Goal: Information Seeking & Learning: Learn about a topic

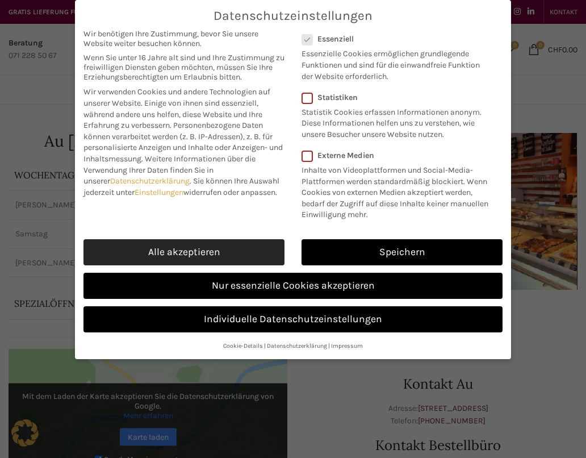
click at [237, 249] on link "Alle akzeptieren" at bounding box center [183, 252] width 201 height 26
checkbox input "true"
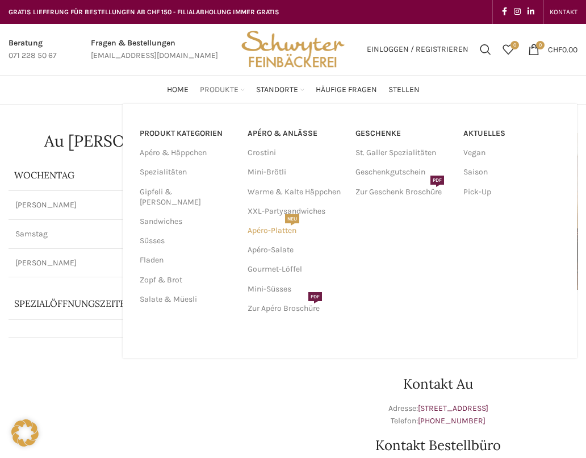
click at [265, 229] on link "Apéro-Platten NEU" at bounding box center [296, 230] width 97 height 19
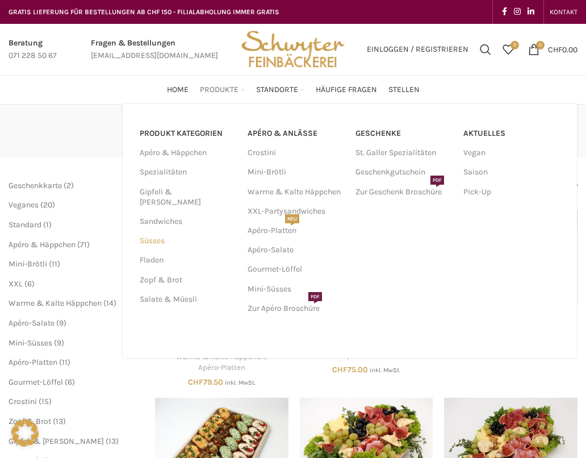
click at [153, 231] on link "Süsses" at bounding box center [187, 240] width 94 height 19
click at [172, 170] on link "Spezialitäten" at bounding box center [187, 171] width 94 height 19
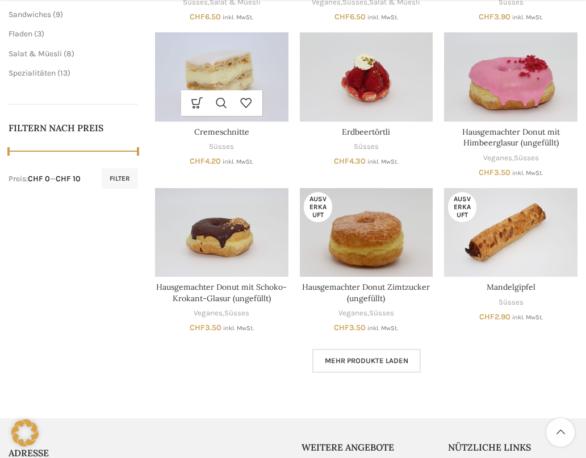
scroll to position [469, 0]
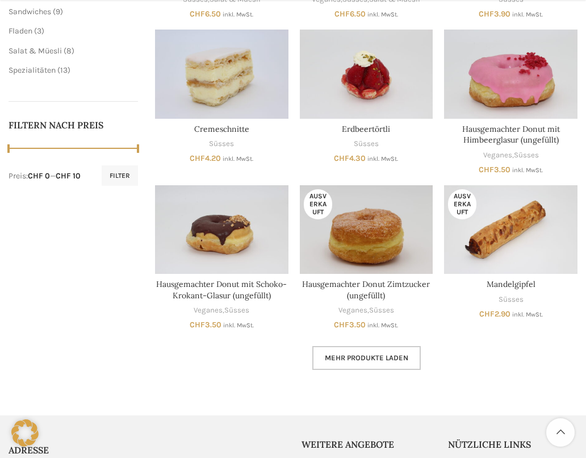
click at [346, 353] on span "Mehr Produkte laden" at bounding box center [366, 357] width 83 height 9
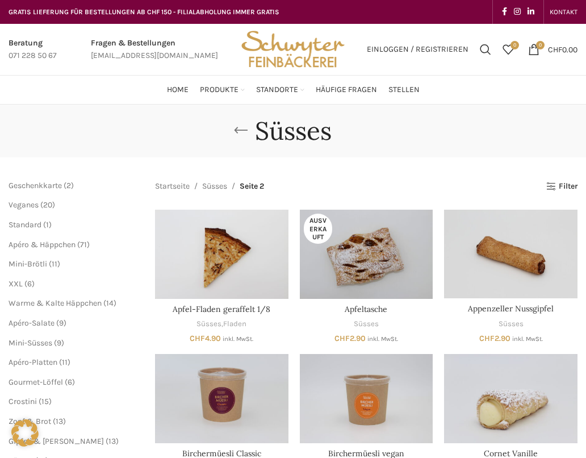
click at [242, 136] on link "Go back" at bounding box center [241, 130] width 28 height 23
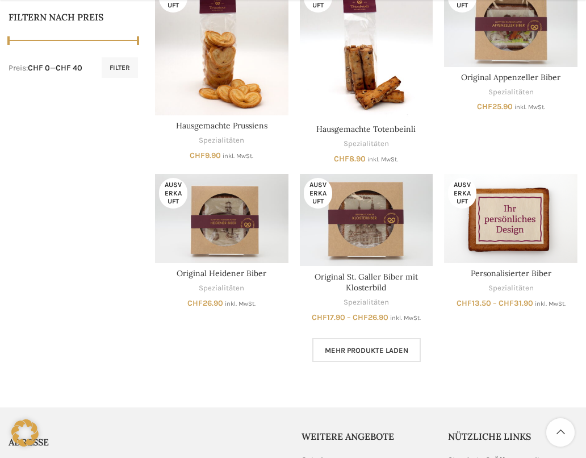
scroll to position [580, 0]
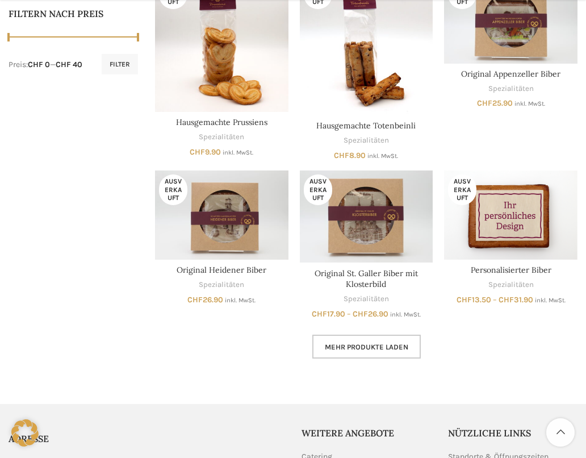
click at [361, 343] on span "Mehr Produkte laden" at bounding box center [366, 346] width 83 height 9
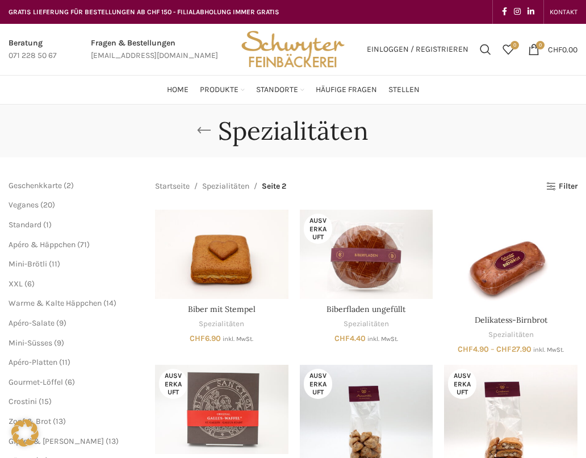
click at [201, 126] on link "Go back" at bounding box center [204, 130] width 28 height 23
